Goal: Task Accomplishment & Management: Complete application form

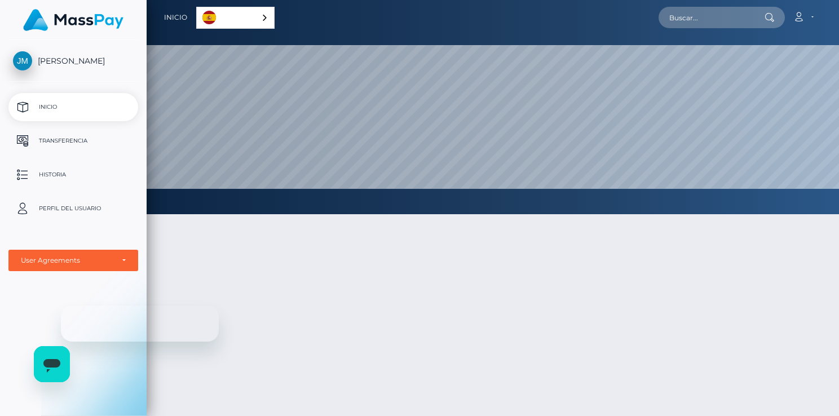
scroll to position [214, 693]
click at [60, 144] on p "Transferencia" at bounding box center [73, 141] width 121 height 17
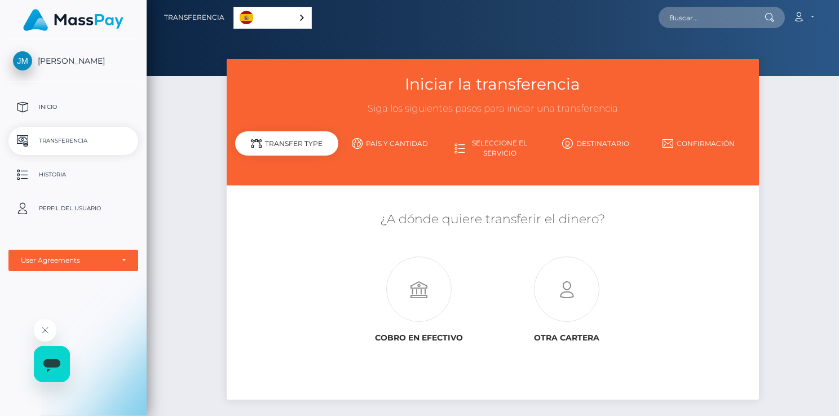
click at [407, 141] on link "País y cantidad" at bounding box center [389, 144] width 103 height 20
click at [303, 19] on div "Español" at bounding box center [272, 18] width 78 height 22
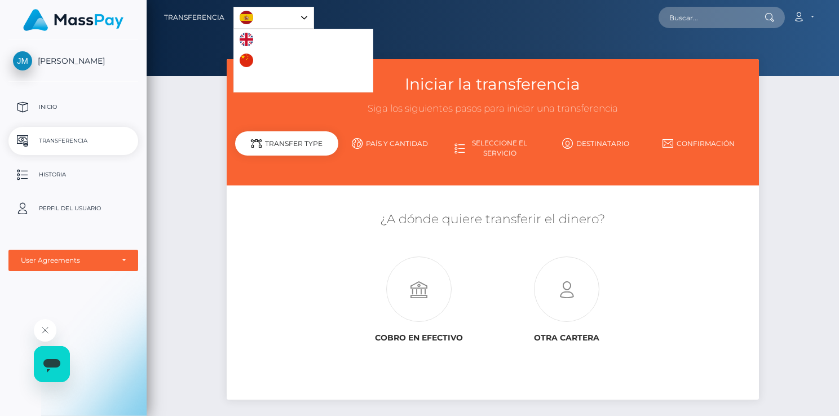
click at [385, 144] on link "País y cantidad" at bounding box center [389, 144] width 103 height 20
click at [317, 158] on link "Tipo de transferencia" at bounding box center [286, 148] width 103 height 29
click at [346, 58] on div at bounding box center [493, 38] width 693 height 76
click at [56, 177] on p "Historia" at bounding box center [73, 174] width 121 height 17
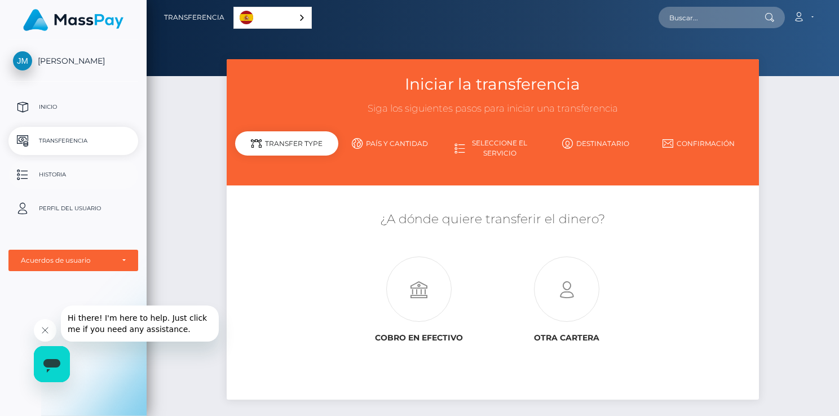
click at [76, 169] on p "Historia" at bounding box center [73, 174] width 121 height 17
click at [77, 208] on p "Perfil del usuario" at bounding box center [73, 208] width 121 height 17
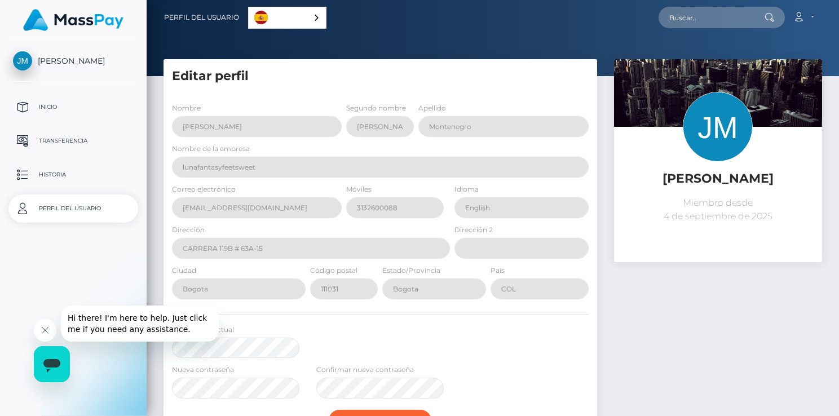
select select
click at [54, 144] on p "Transferencia" at bounding box center [73, 141] width 121 height 17
